Goal: Task Accomplishment & Management: Manage account settings

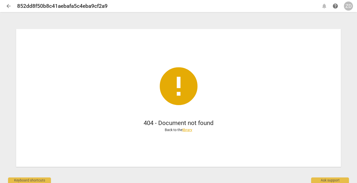
click at [8, 6] on span "arrow_back" at bounding box center [9, 6] width 6 height 6
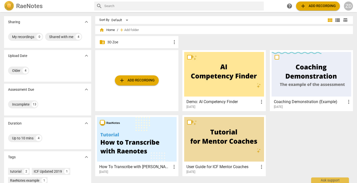
click at [114, 43] on p "3D Zoe" at bounding box center [139, 42] width 64 height 5
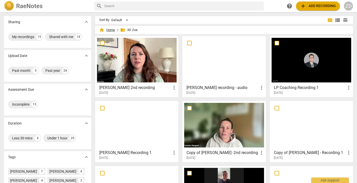
click at [106, 30] on span "home Home" at bounding box center [107, 29] width 16 height 5
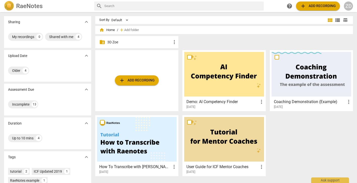
click at [119, 42] on p "3D Zoe" at bounding box center [139, 42] width 64 height 5
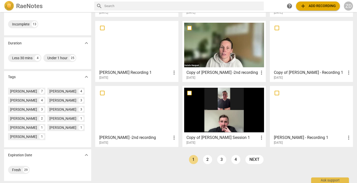
scroll to position [79, 0]
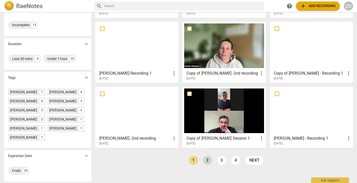
click at [209, 164] on link "2" at bounding box center [207, 160] width 9 height 9
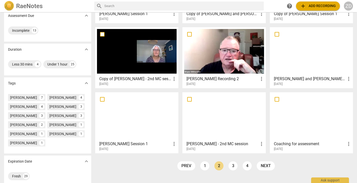
scroll to position [80, 0]
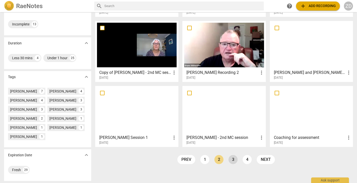
click at [233, 159] on link "3" at bounding box center [233, 159] width 9 height 9
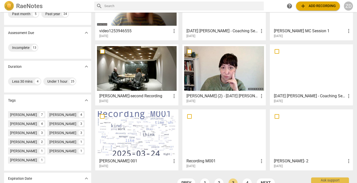
scroll to position [80, 0]
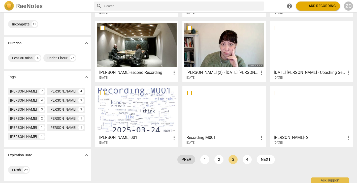
click at [188, 157] on link "prev" at bounding box center [186, 159] width 18 height 9
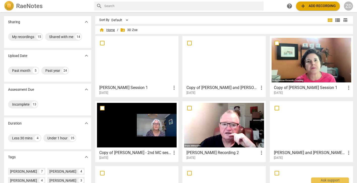
click at [110, 29] on span "home Home" at bounding box center [107, 29] width 16 height 5
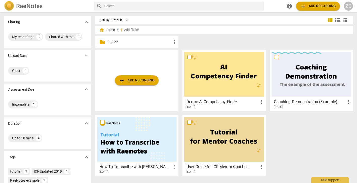
click at [118, 41] on p "3D Zoe" at bounding box center [139, 42] width 64 height 5
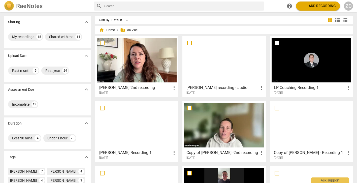
click at [187, 7] on input "text" at bounding box center [182, 6] width 157 height 8
type input "jen maynard"
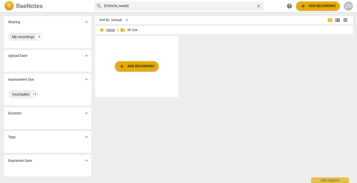
click at [110, 29] on span "home Home" at bounding box center [107, 29] width 16 height 5
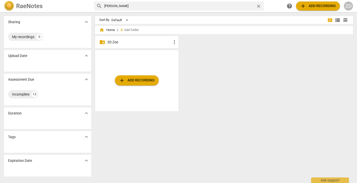
click at [112, 43] on p "3D Zoe" at bounding box center [139, 42] width 64 height 5
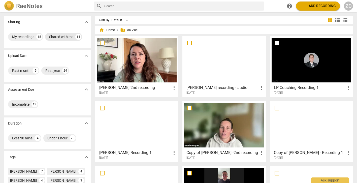
click at [75, 37] on div "Shared with me 14" at bounding box center [63, 37] width 37 height 8
click at [22, 36] on div "My recordings" at bounding box center [23, 36] width 22 height 5
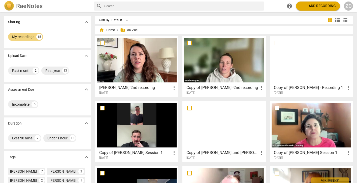
click at [347, 9] on div "ZD" at bounding box center [348, 6] width 9 height 9
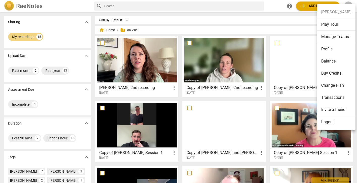
click at [328, 120] on li "Logout" at bounding box center [336, 122] width 38 height 12
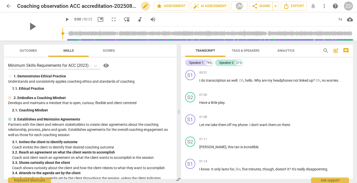
click at [145, 5] on span "edit" at bounding box center [145, 6] width 6 height 6
drag, startPoint x: 69, startPoint y: 5, endPoint x: 12, endPoint y: 2, distance: 56.8
click at [12, 2] on div "arrow_back Coaching observation ACC accreditation-20250813_135634-Meeting Recor…" at bounding box center [178, 6] width 349 height 10
type input "[PERSON_NAME] 1 ACC accreditation-20250813_135634-Meeting Recording"
click at [135, 7] on span "done" at bounding box center [136, 6] width 6 height 6
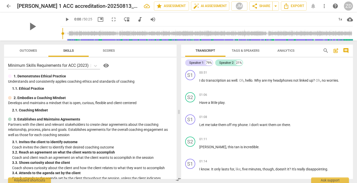
click at [208, 51] on span "Transcript" at bounding box center [206, 51] width 20 height 4
click at [209, 7] on span "auto_fix_high AI Assessment" at bounding box center [210, 6] width 34 height 6
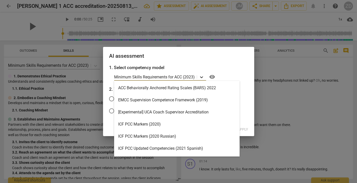
click at [203, 76] on icon at bounding box center [201, 77] width 3 height 2
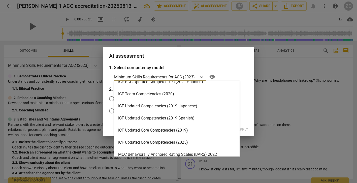
scroll to position [69, 0]
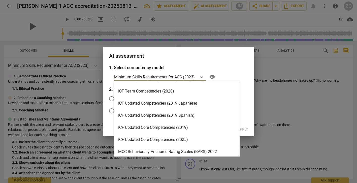
click at [171, 140] on div "ICF Updated Core Competencies (2025)" at bounding box center [176, 140] width 125 height 12
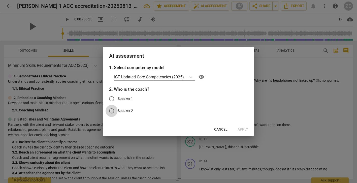
click at [112, 111] on input "Speaker 2" at bounding box center [112, 111] width 12 height 12
radio input "true"
click at [241, 129] on span "Apply" at bounding box center [243, 129] width 11 height 5
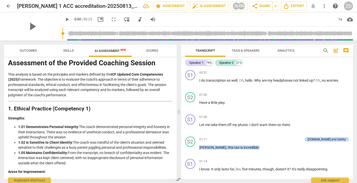
scroll to position [0, 0]
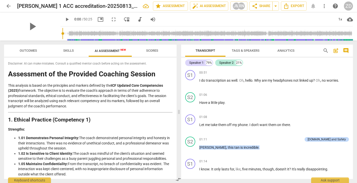
click at [349, 8] on div "ZD" at bounding box center [348, 6] width 9 height 9
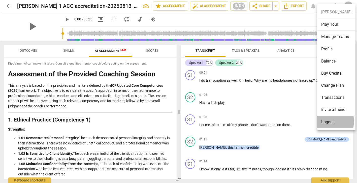
click at [325, 121] on li "Logout" at bounding box center [336, 122] width 38 height 12
